Goal: Task Accomplishment & Management: Manage account settings

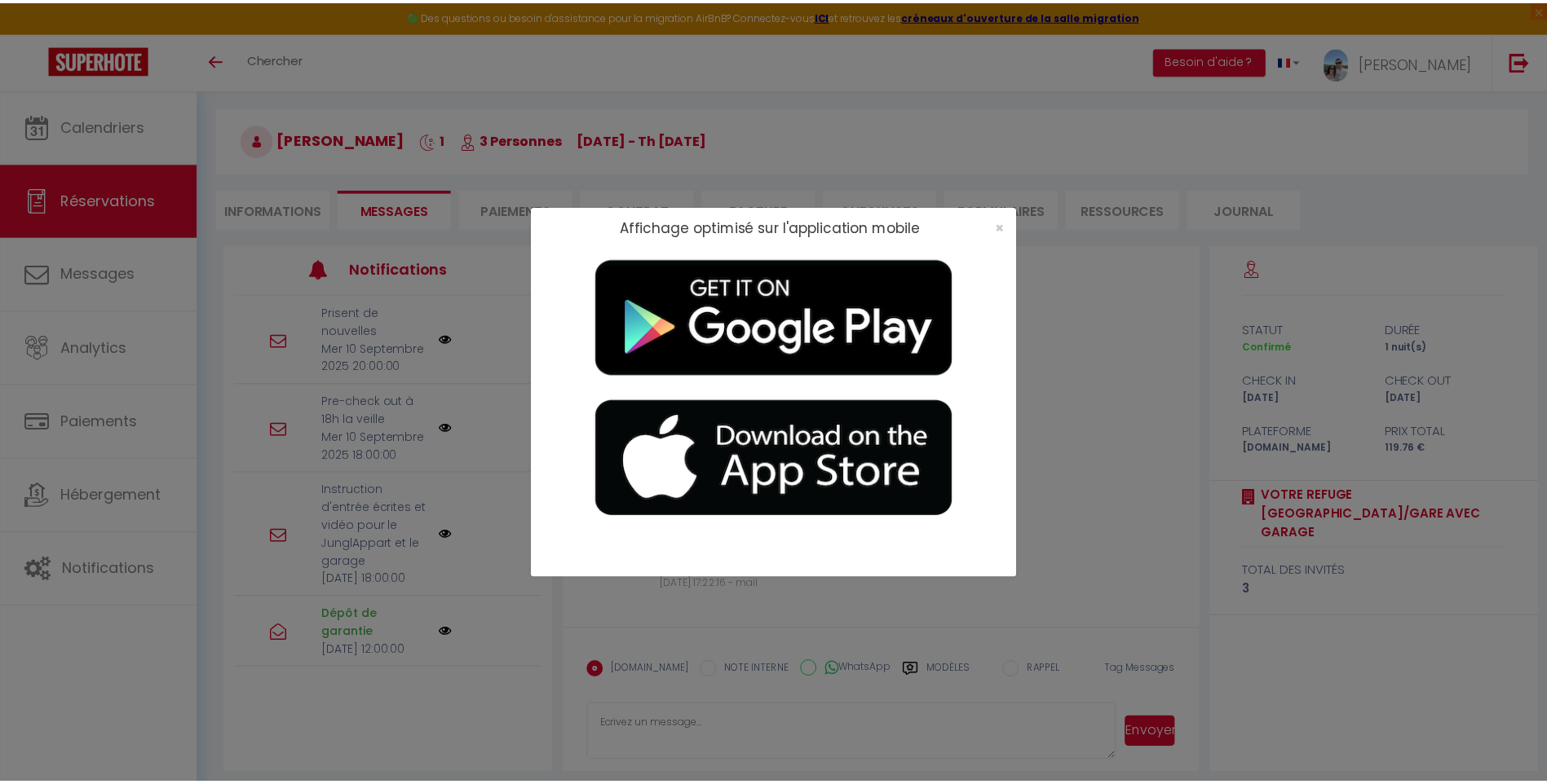
scroll to position [57, 0]
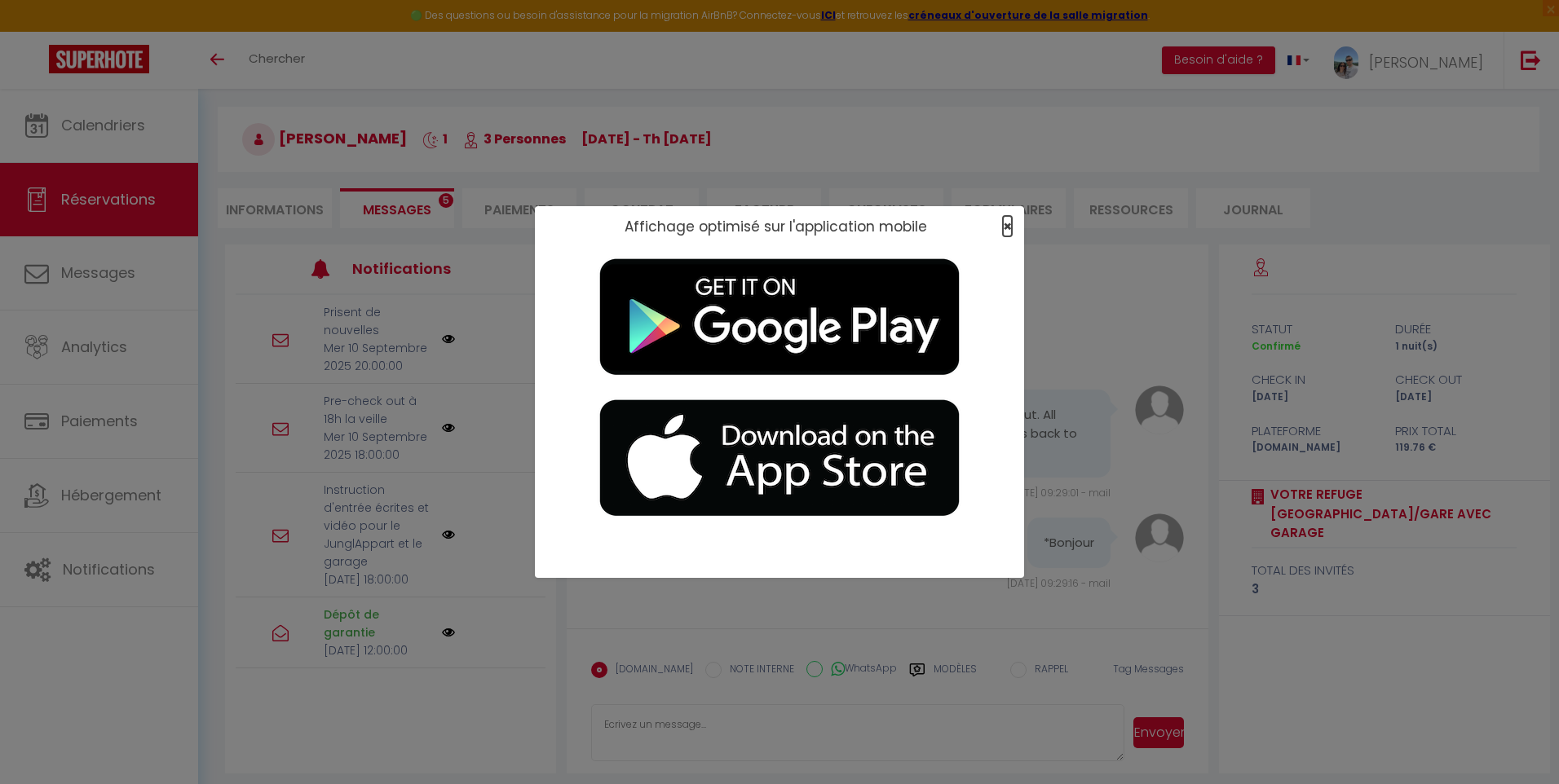
click at [750, 224] on span "×" at bounding box center [1008, 226] width 9 height 20
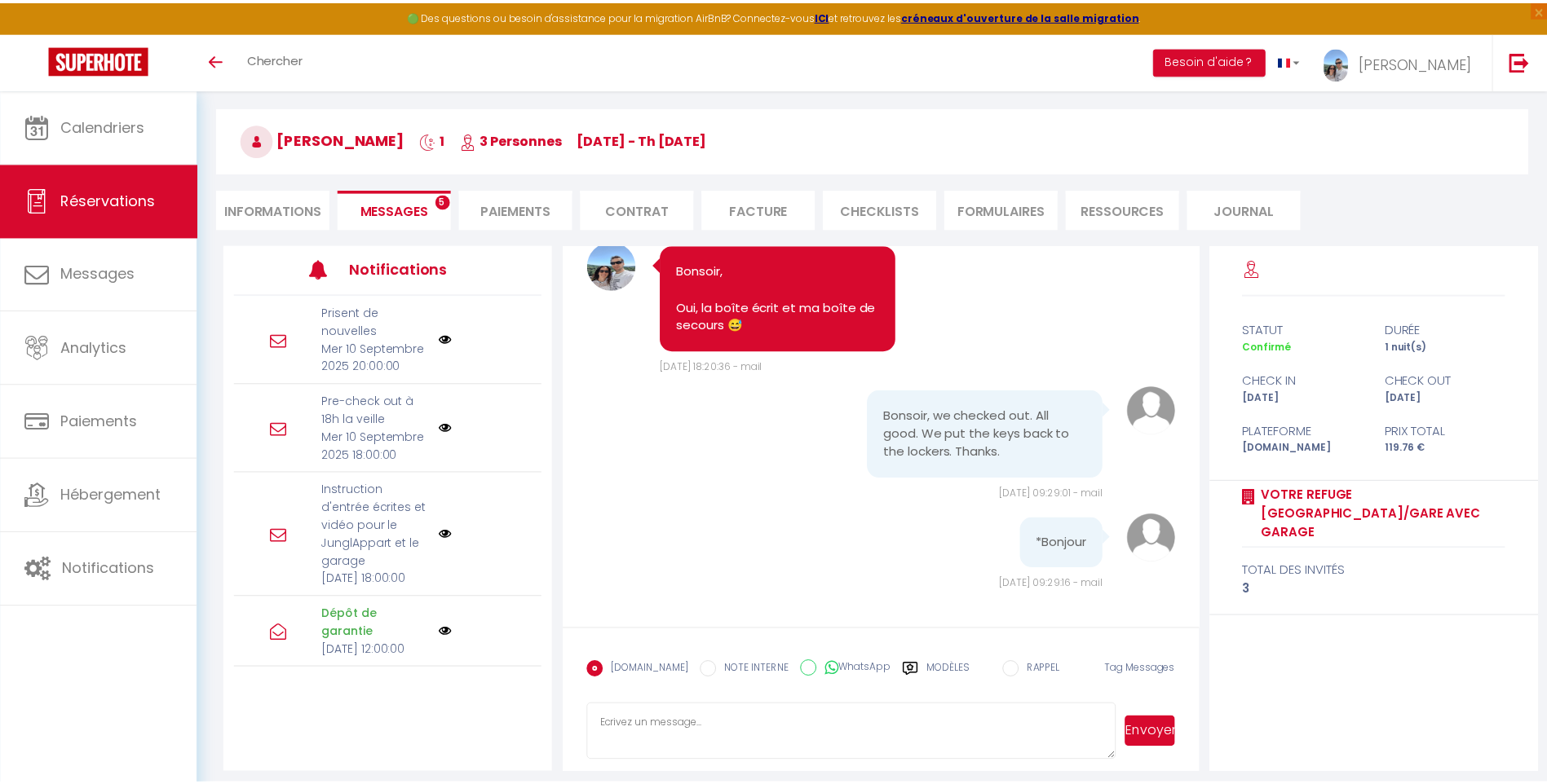
scroll to position [10766, 0]
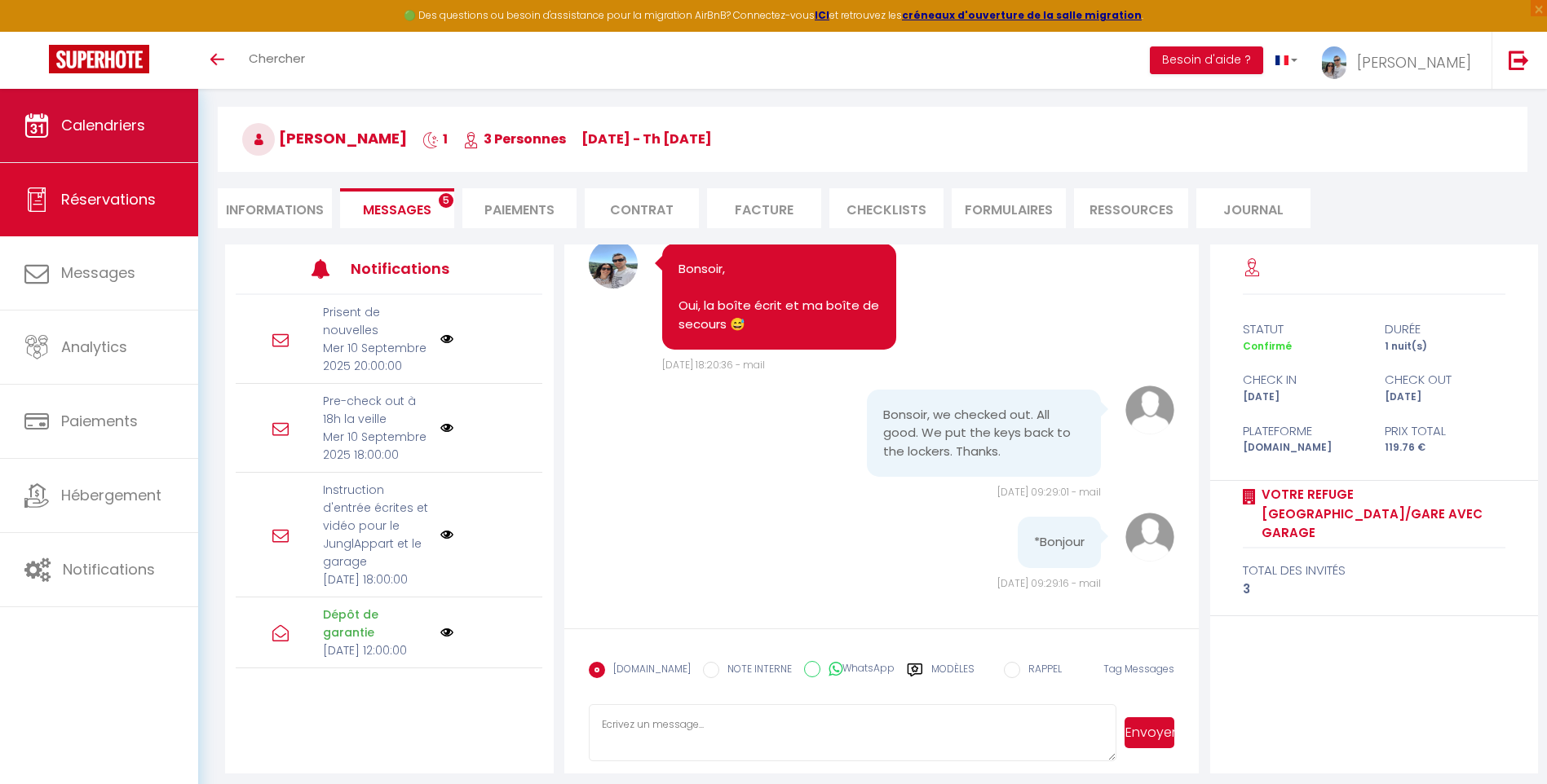
click at [110, 147] on link "Calendriers" at bounding box center [99, 125] width 198 height 73
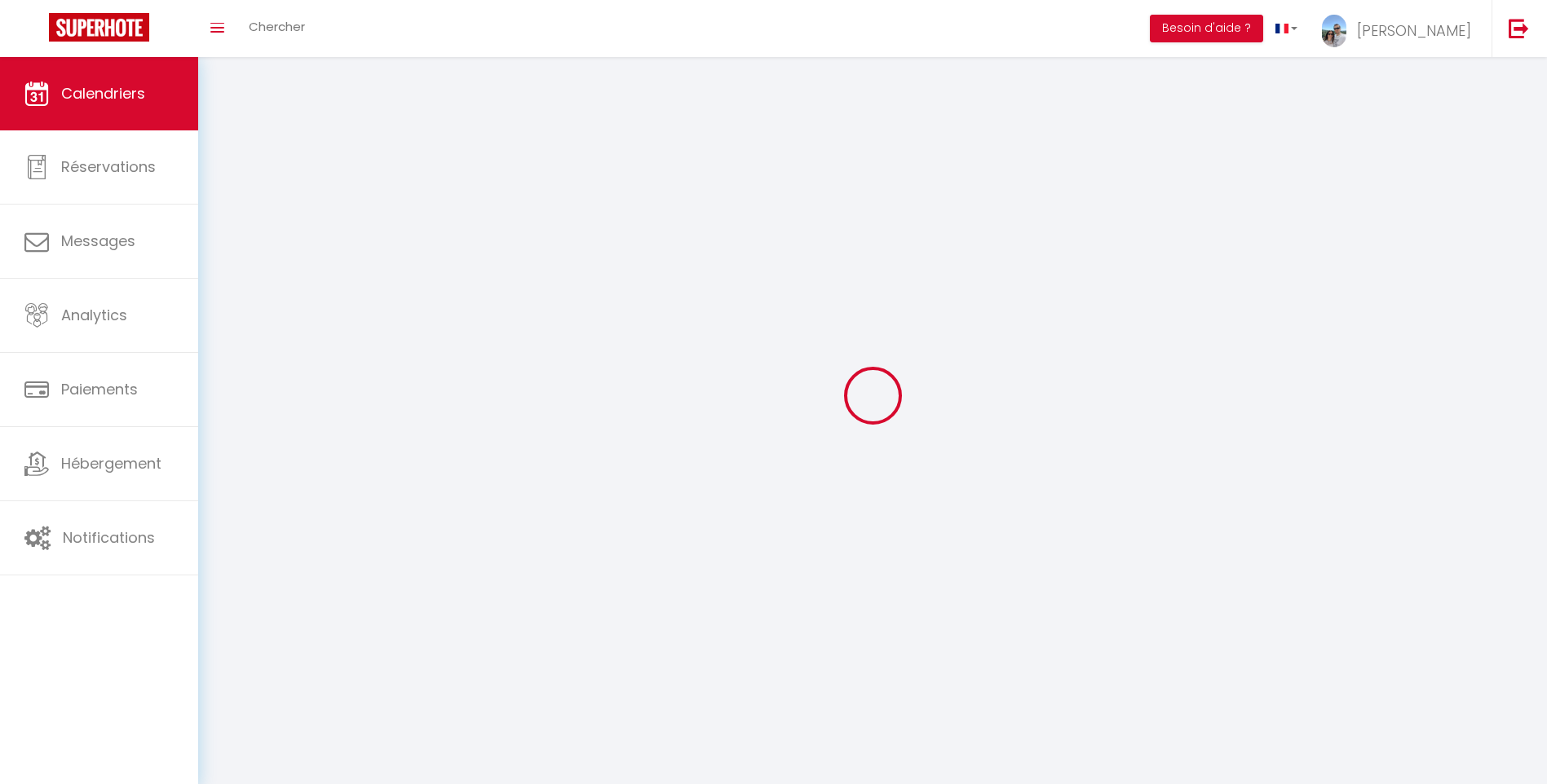
select select
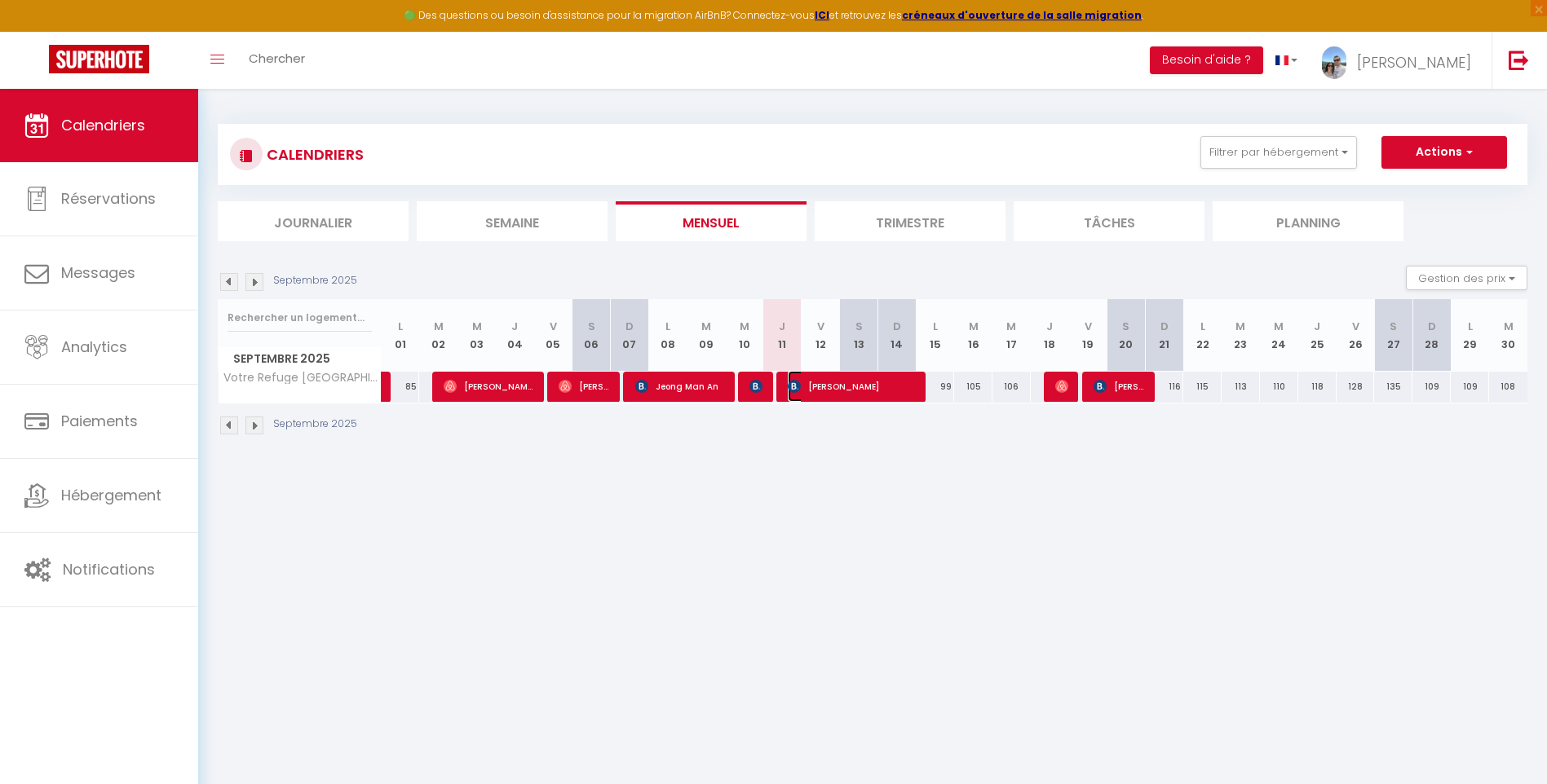
click at [750, 390] on span "[PERSON_NAME]" at bounding box center [852, 387] width 128 height 31
select select "OK"
select select "KO"
select select "0"
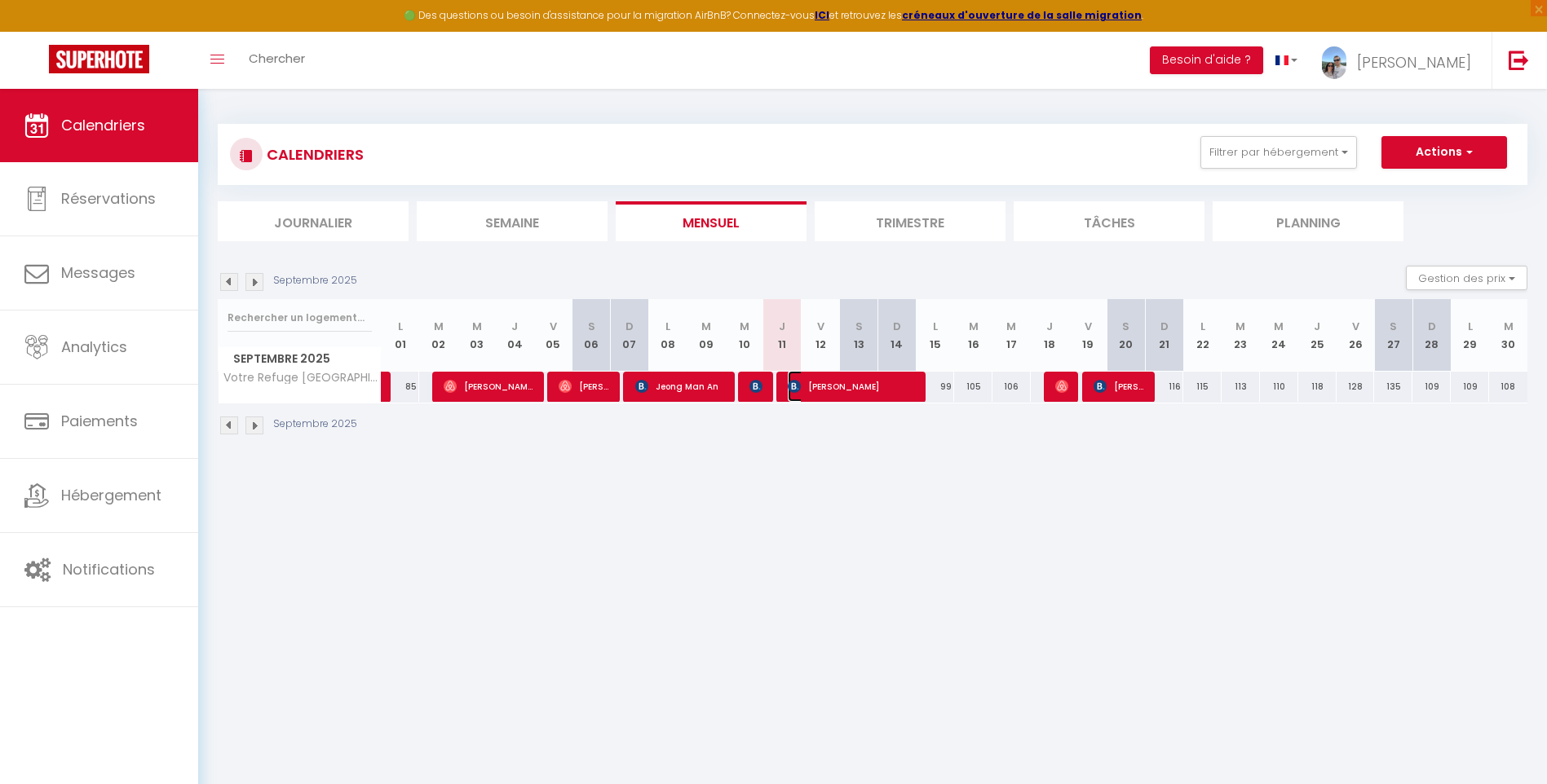
select select "1"
select select
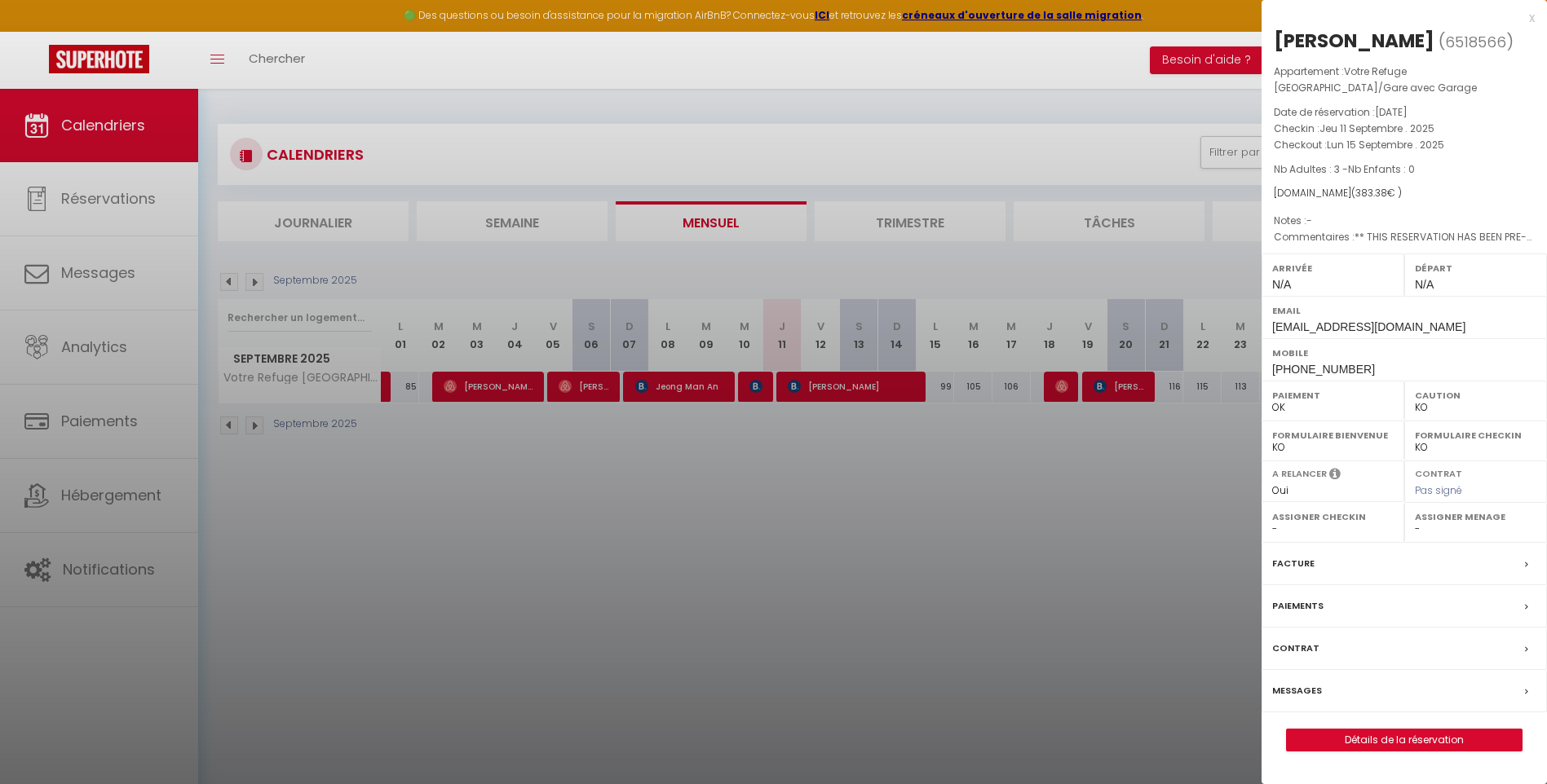
click at [750, 689] on label "Messages" at bounding box center [1297, 691] width 49 height 17
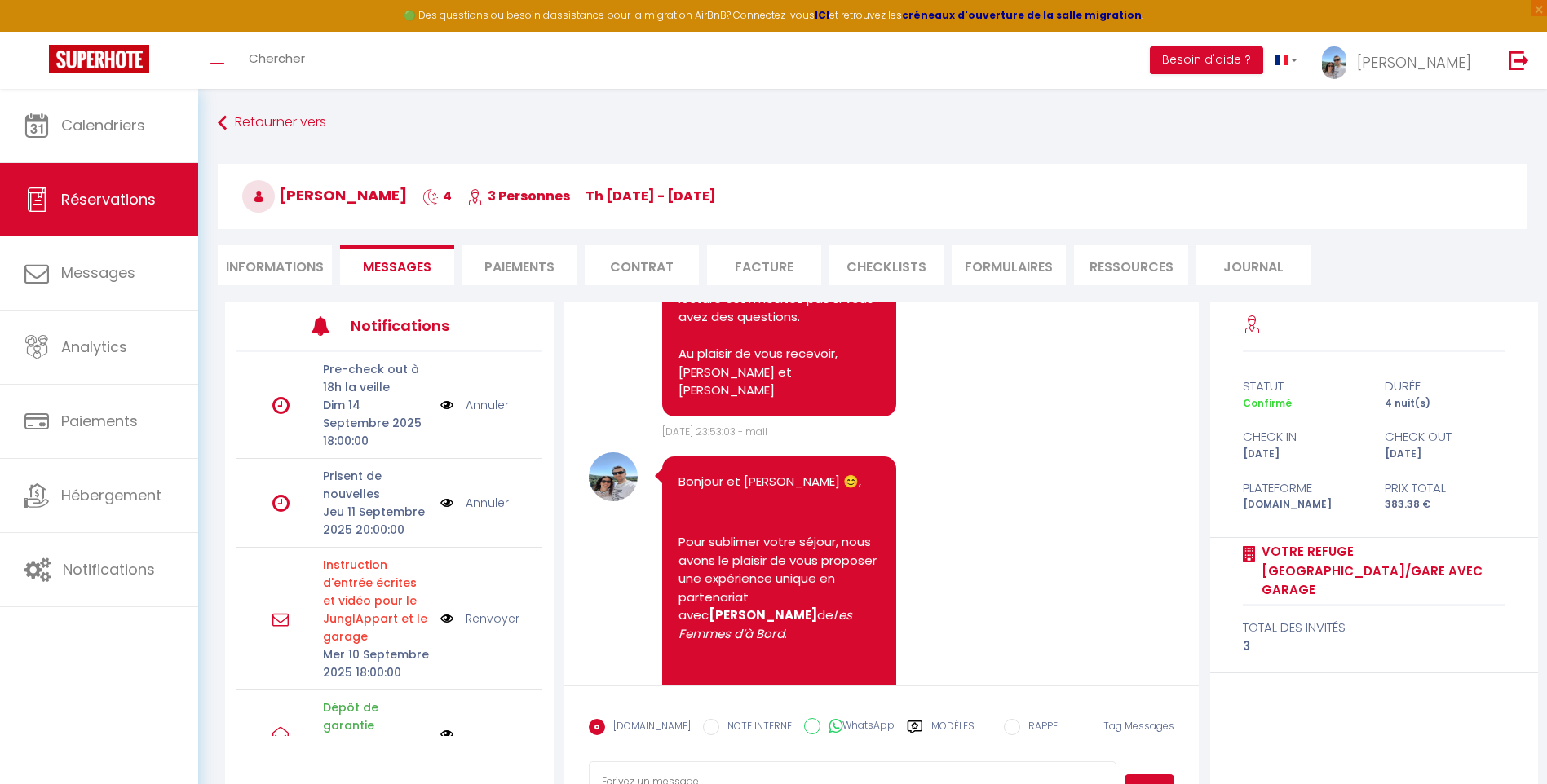
scroll to position [1305, 0]
